Goal: Transaction & Acquisition: Purchase product/service

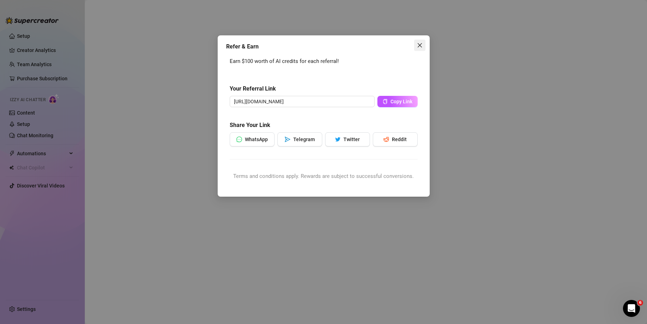
click at [420, 44] on icon "close" at bounding box center [420, 45] width 6 height 6
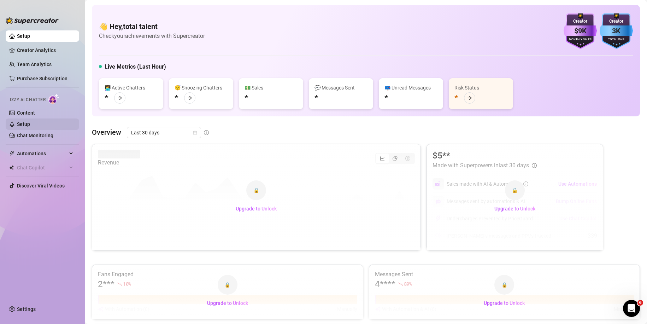
click at [30, 121] on link "Setup" at bounding box center [23, 124] width 13 height 6
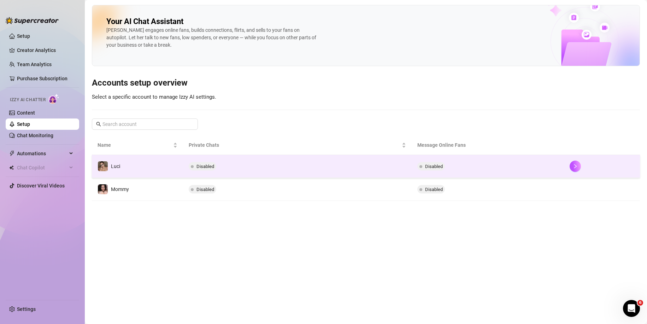
click at [130, 167] on td "Luci" at bounding box center [137, 166] width 91 height 23
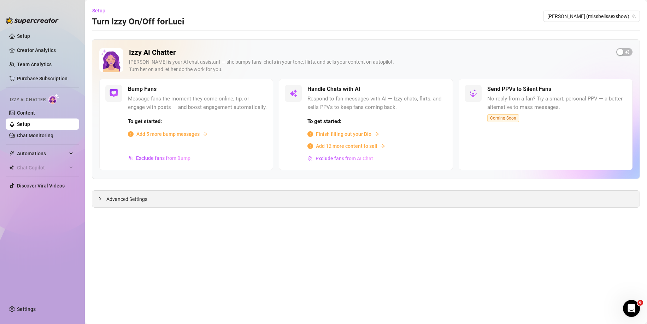
drag, startPoint x: 139, startPoint y: 190, endPoint x: 138, endPoint y: 197, distance: 7.1
click at [138, 194] on div "Advanced Settings" at bounding box center [366, 198] width 548 height 17
click at [138, 199] on span "Advanced Settings" at bounding box center [126, 199] width 41 height 8
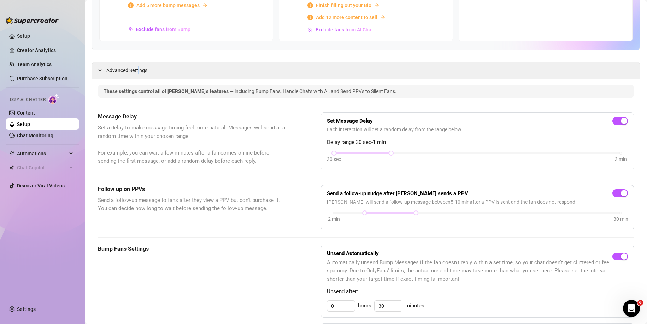
scroll to position [141, 0]
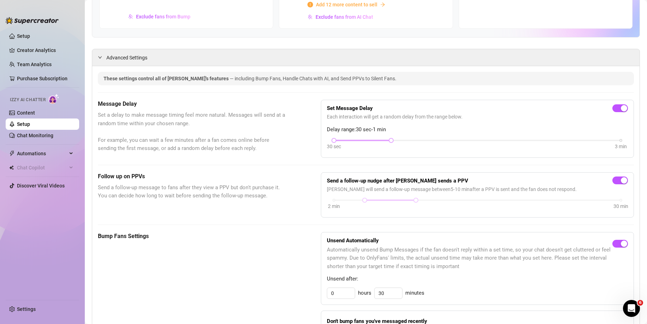
drag, startPoint x: 377, startPoint y: 142, endPoint x: 341, endPoint y: 140, distance: 36.8
click at [341, 140] on div at bounding box center [362, 141] width 57 height 4
drag, startPoint x: 341, startPoint y: 140, endPoint x: 320, endPoint y: 140, distance: 20.9
click at [321, 140] on div "Set Message Delay Each interaction will get a random delay from the range below…" at bounding box center [477, 129] width 313 height 58
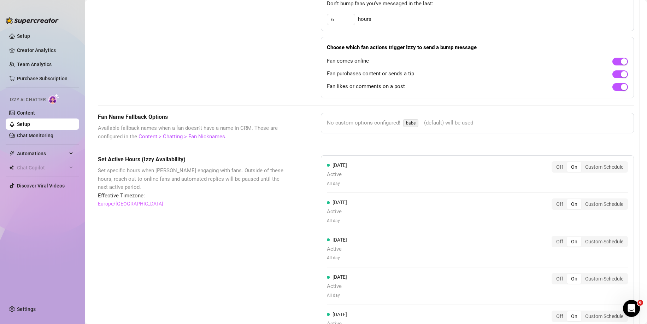
scroll to position [484, 0]
click at [32, 148] on span "Automations" at bounding box center [42, 153] width 50 height 11
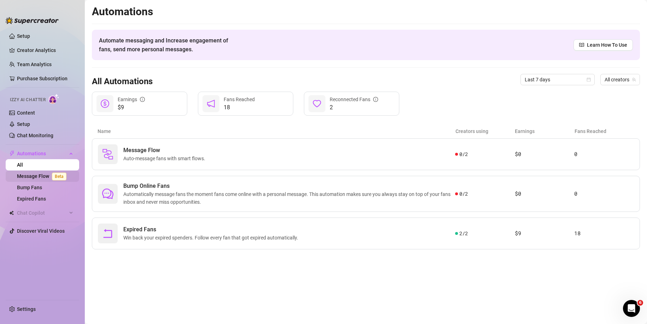
click at [38, 174] on link "Message Flow Beta" at bounding box center [43, 176] width 52 height 6
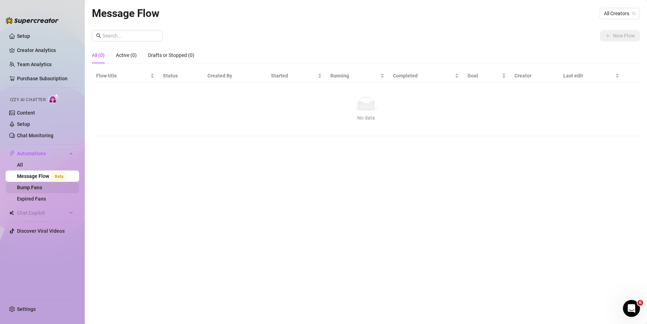
click at [29, 185] on link "Bump Fans" at bounding box center [29, 188] width 25 height 6
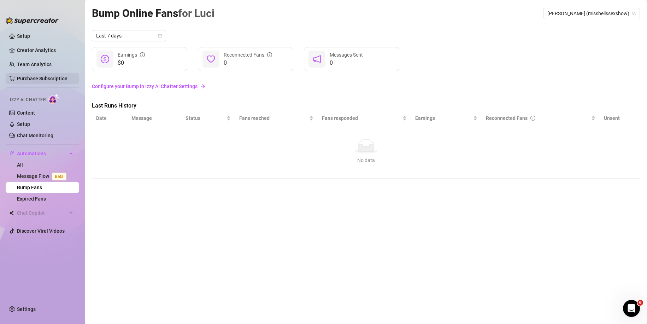
click at [35, 77] on link "Purchase Subscription" at bounding box center [42, 79] width 51 height 6
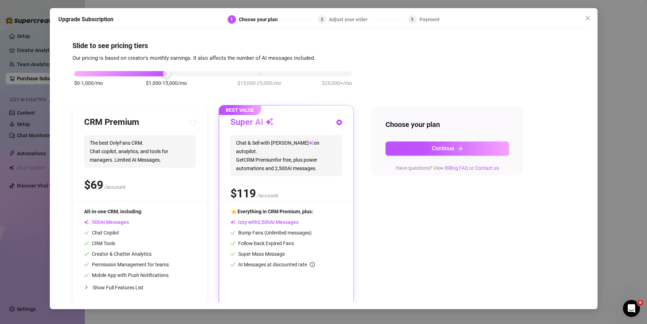
click at [122, 155] on span "The best OnlyFans CRM. Chat copilot, analytics, and tools for managers. Limited…" at bounding box center [140, 151] width 112 height 33
radio input "true"
radio input "false"
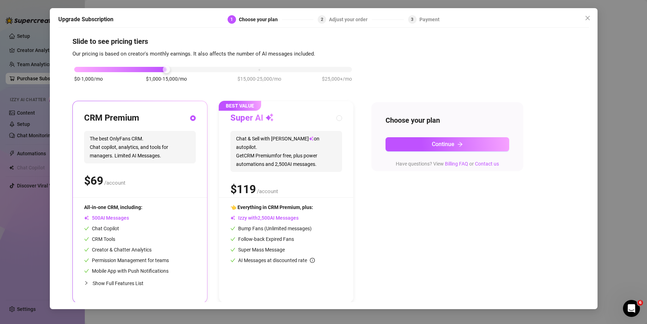
scroll to position [6, 0]
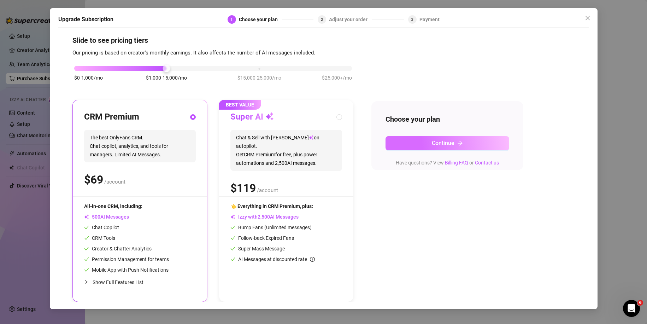
click at [417, 144] on button "Continue" at bounding box center [448, 143] width 124 height 14
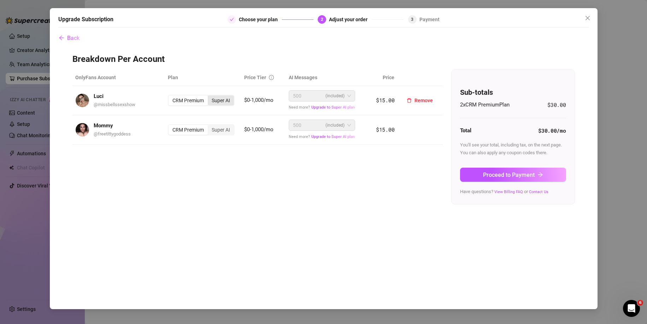
click at [216, 100] on div "Super AI" at bounding box center [221, 100] width 26 height 10
click at [210, 97] on input "Super AI" at bounding box center [210, 97] width 0 height 0
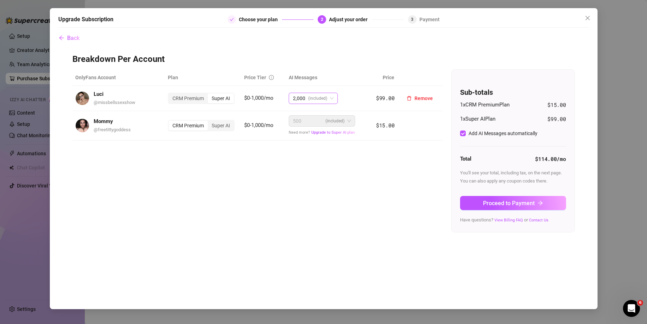
click at [322, 98] on span "(included)" at bounding box center [317, 98] width 19 height 11
click at [197, 100] on div "CRM Premium" at bounding box center [188, 98] width 39 height 10
click at [170, 94] on input "CRM Premium" at bounding box center [170, 94] width 0 height 0
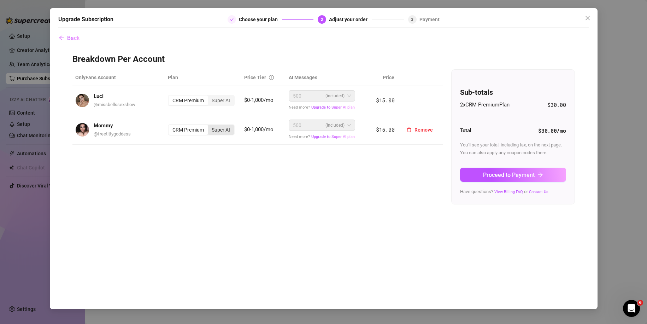
click at [219, 131] on div "Super AI" at bounding box center [221, 130] width 26 height 10
click at [210, 126] on input "Super AI" at bounding box center [210, 126] width 0 height 0
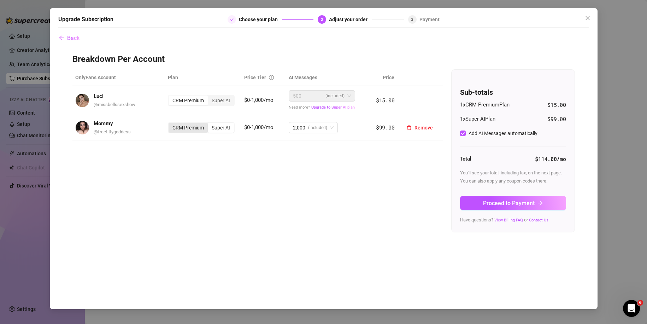
click at [197, 129] on div "CRM Premium" at bounding box center [188, 128] width 39 height 10
click at [170, 124] on input "CRM Premium" at bounding box center [170, 124] width 0 height 0
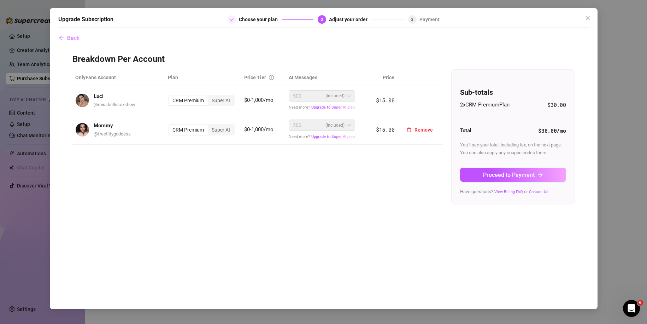
click at [313, 124] on div "500 (included)" at bounding box center [319, 125] width 52 height 11
click at [339, 129] on span "(included)" at bounding box center [335, 125] width 19 height 11
click at [328, 138] on span "Upgrade to Super AI plan" at bounding box center [333, 136] width 43 height 5
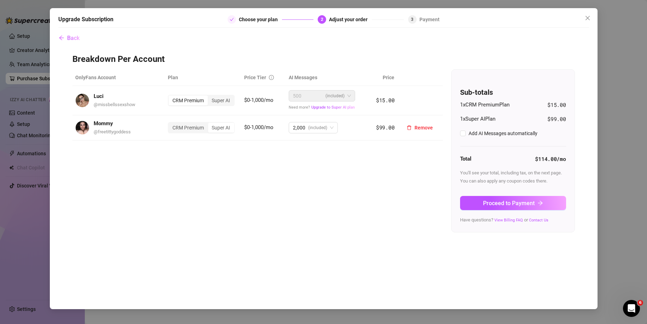
checkbox input "true"
click at [191, 131] on div "CRM Premium" at bounding box center [188, 128] width 39 height 10
click at [170, 124] on input "CRM Premium" at bounding box center [170, 124] width 0 height 0
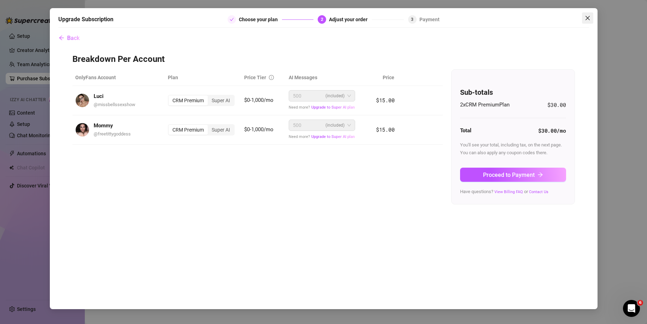
click at [588, 17] on icon "close" at bounding box center [588, 18] width 6 height 6
